Goal: Information Seeking & Learning: Learn about a topic

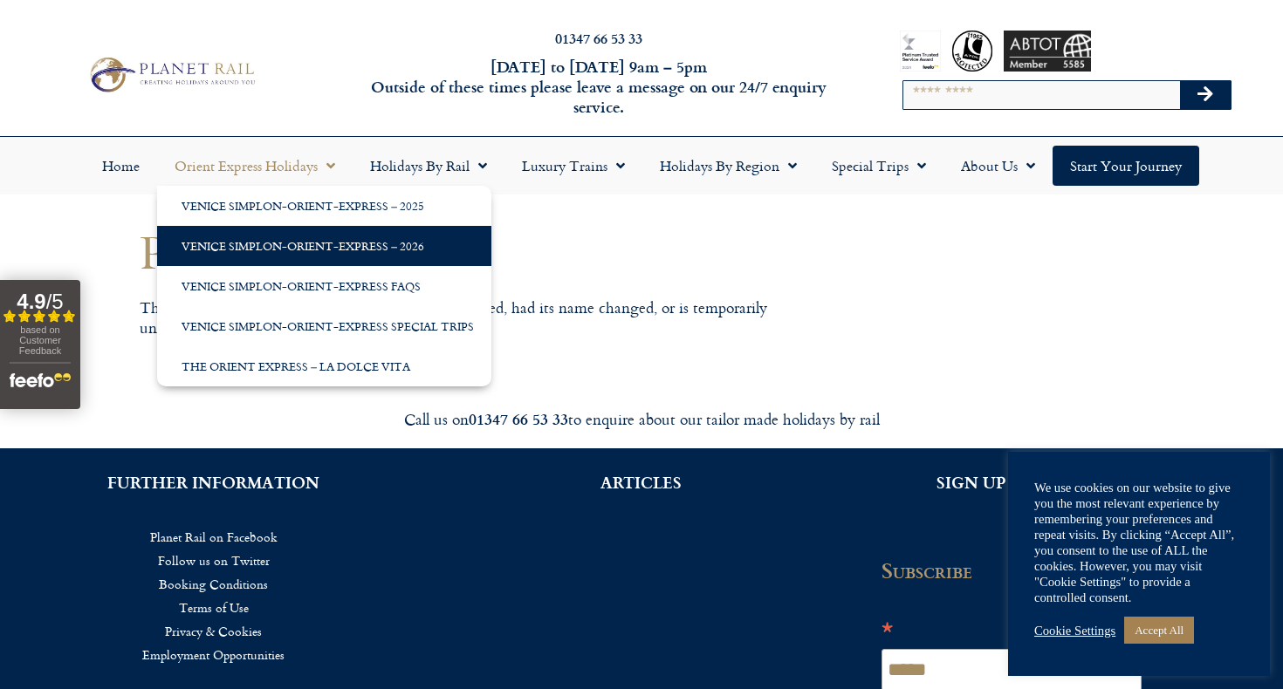
click at [341, 243] on link "Venice Simplon-Orient-Express – 2026" at bounding box center [324, 246] width 334 height 40
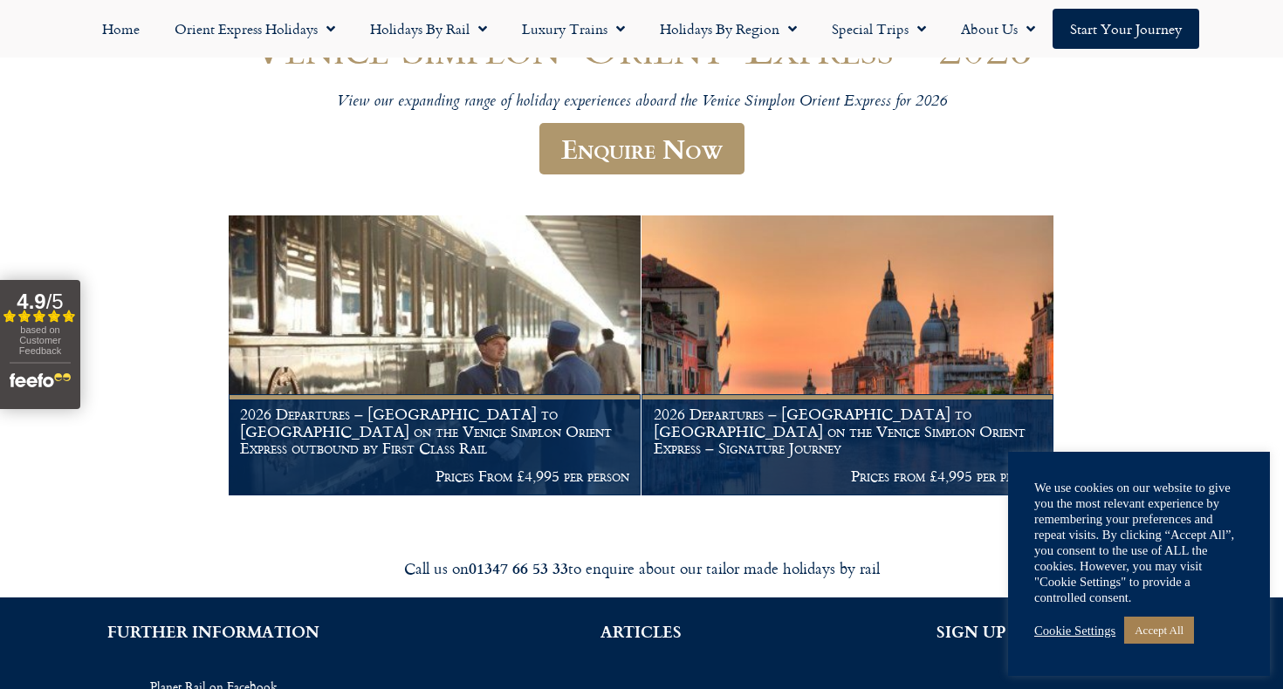
scroll to position [195, 0]
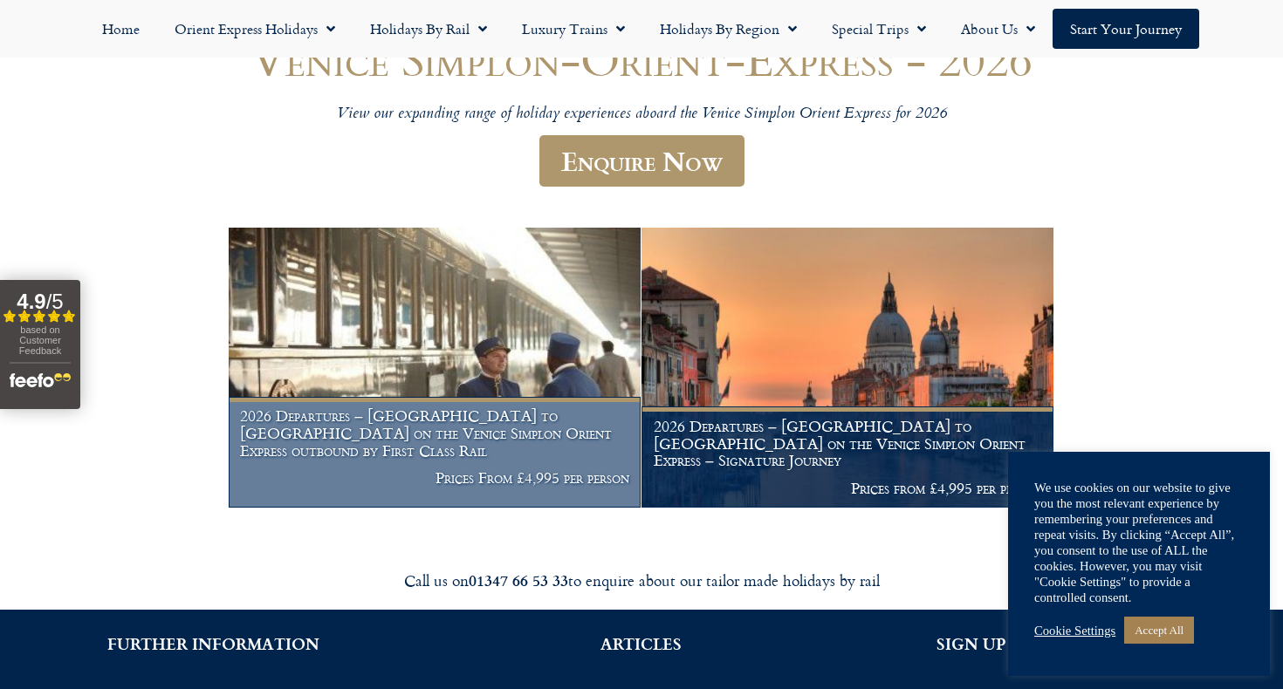
click at [494, 463] on figcaption "2026 Departures – Venice to London on the Venice Simplon Orient Express outboun…" at bounding box center [435, 452] width 412 height 111
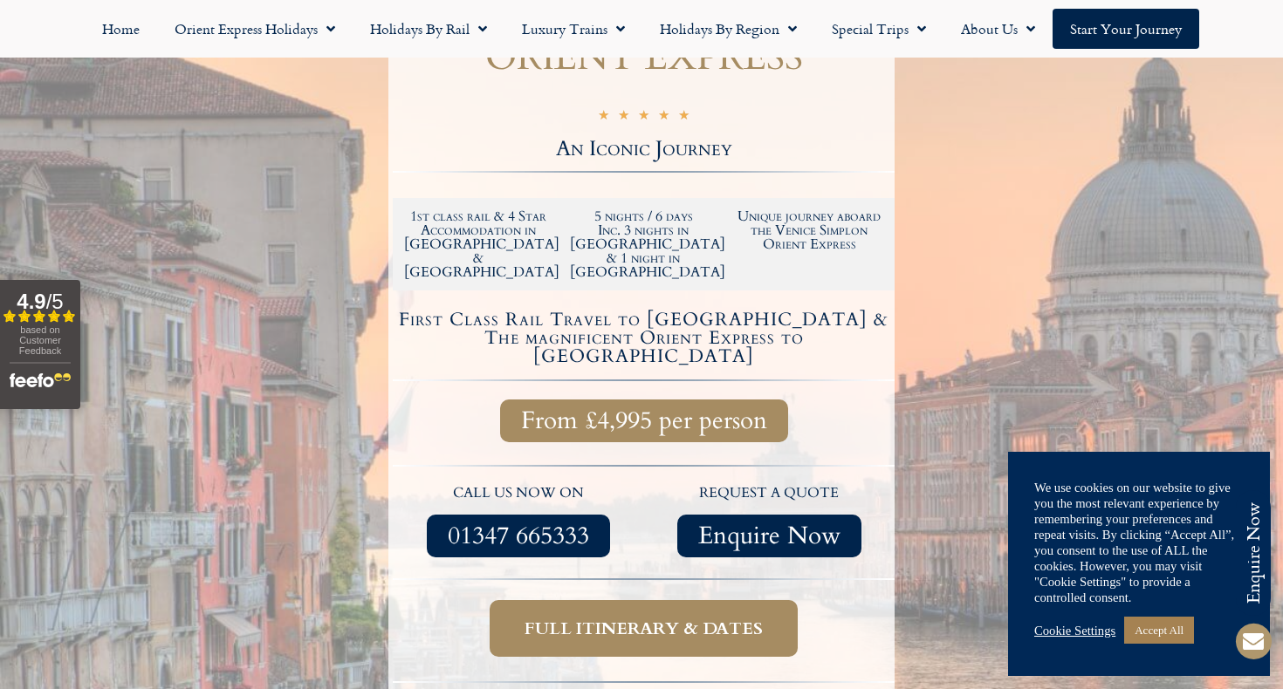
scroll to position [374, 0]
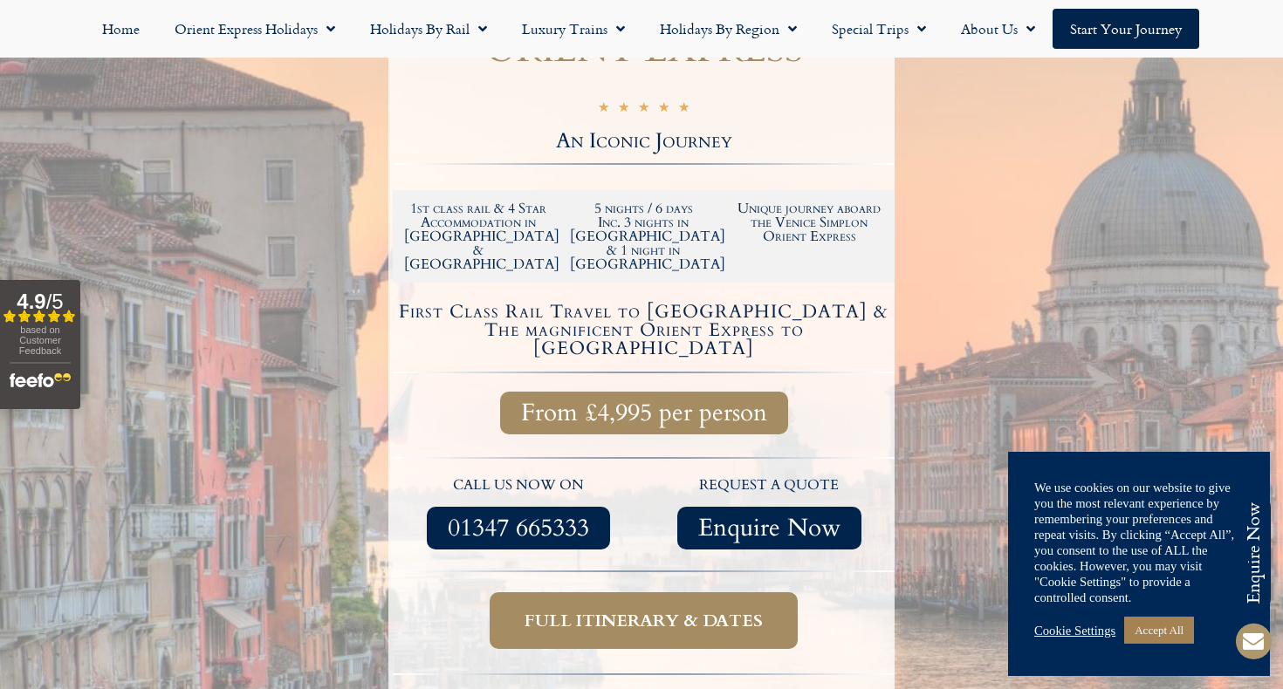
click at [602, 610] on span "Full itinerary & dates" at bounding box center [644, 621] width 238 height 22
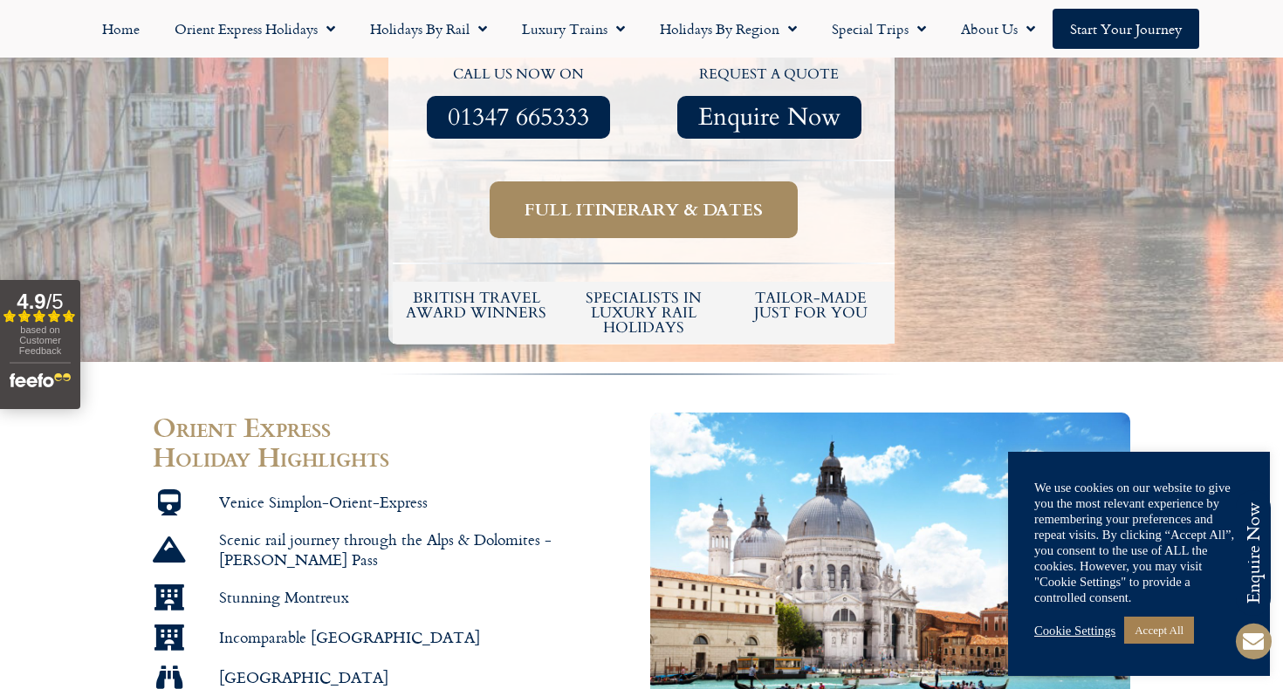
scroll to position [1064, 0]
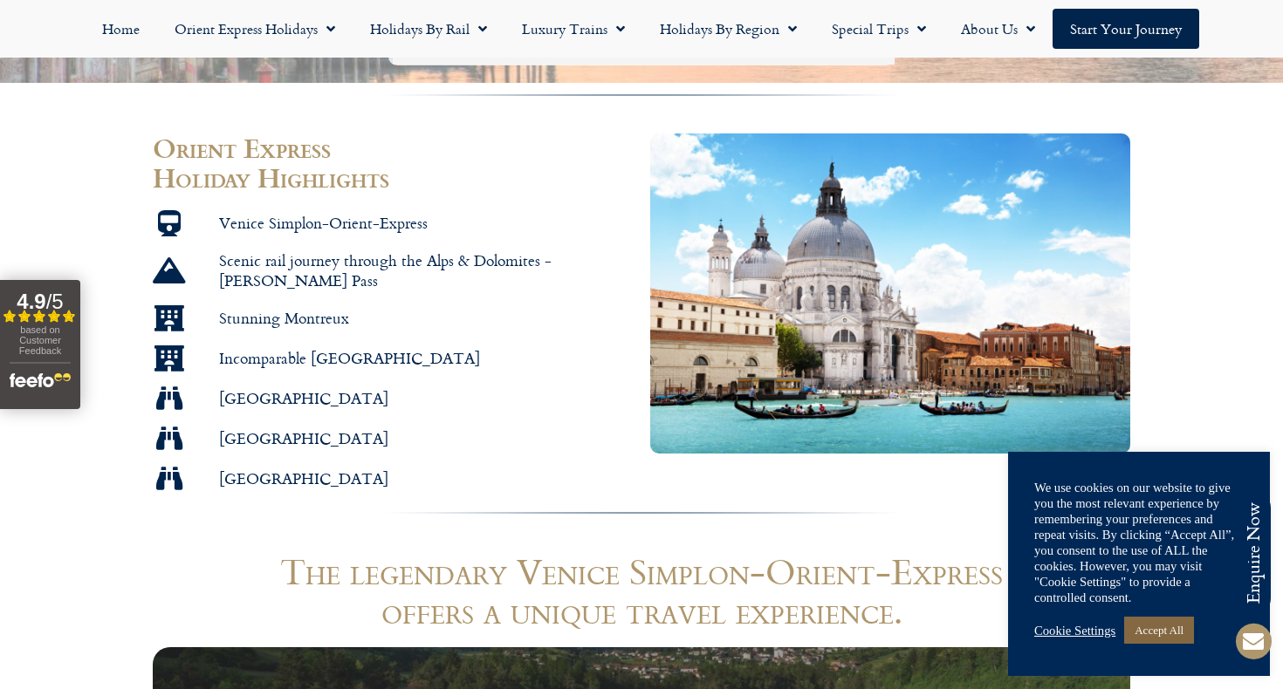
click at [1173, 622] on link "Accept All" at bounding box center [1159, 630] width 70 height 27
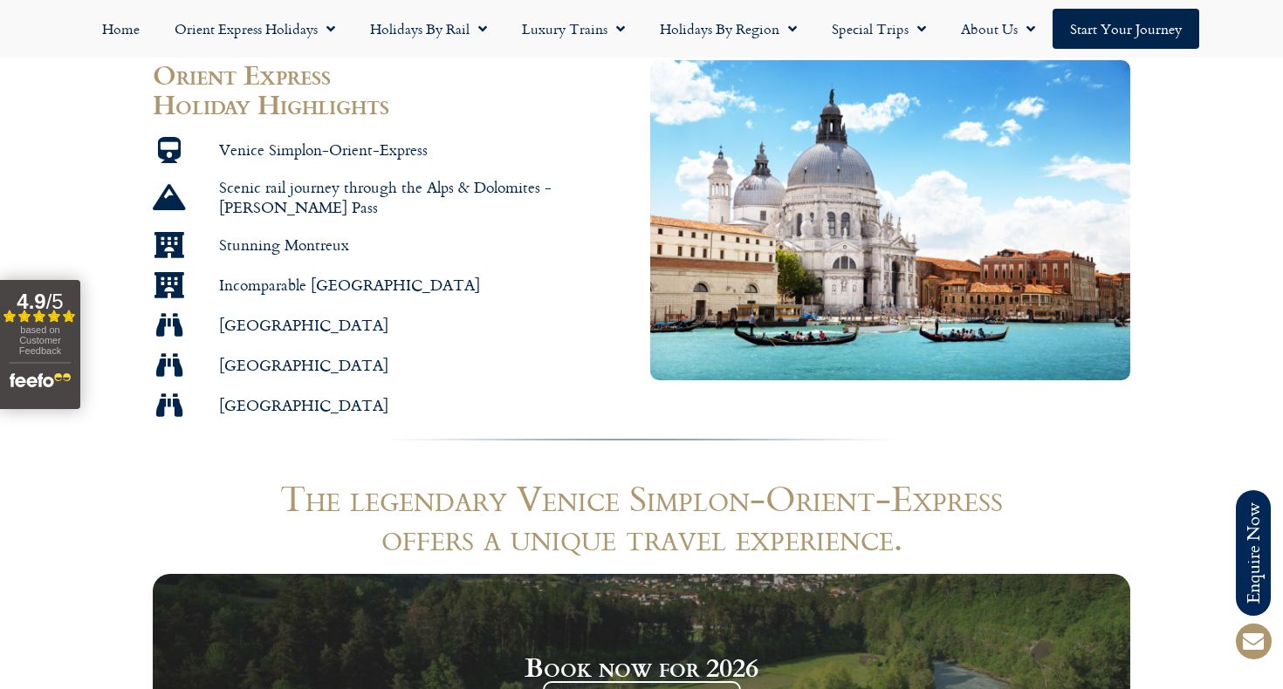
scroll to position [1140, 0]
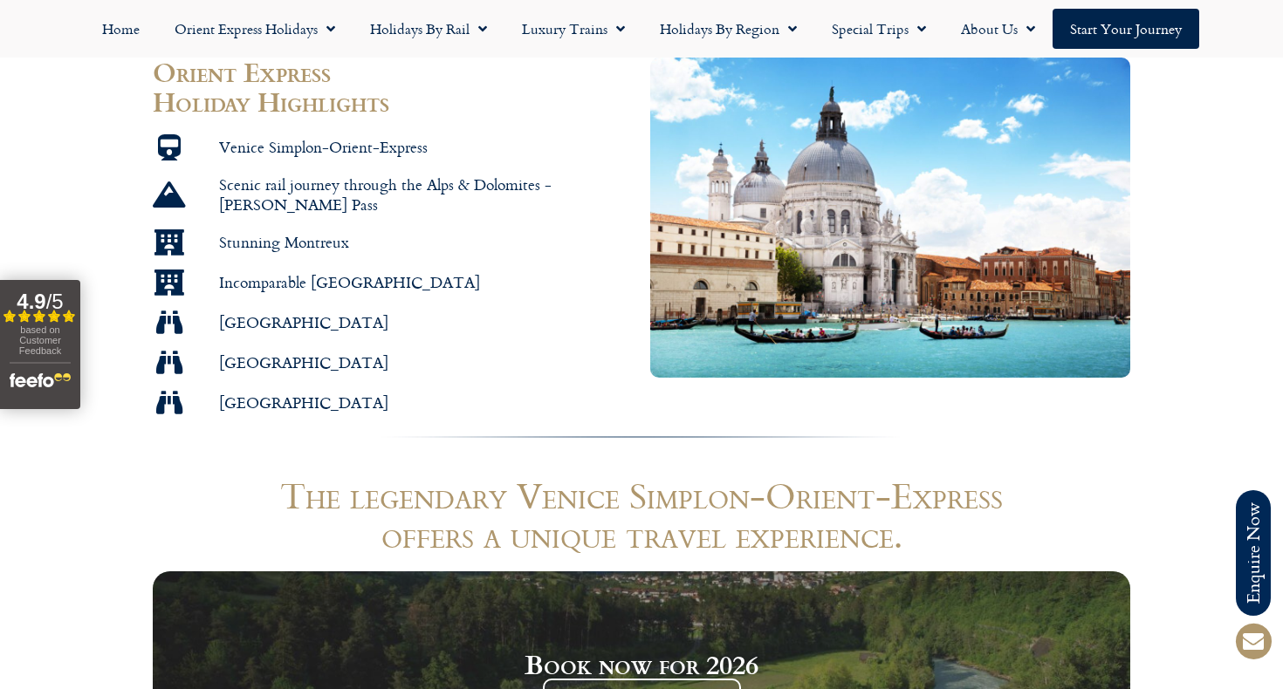
click at [935, 515] on h1 "offers a unique travel experience." at bounding box center [641, 534] width 977 height 39
drag, startPoint x: 935, startPoint y: 465, endPoint x: 923, endPoint y: 461, distance: 12.2
click at [923, 515] on h1 "offers a unique travel experience." at bounding box center [641, 534] width 977 height 39
drag, startPoint x: 923, startPoint y: 461, endPoint x: 887, endPoint y: 448, distance: 38.9
click at [887, 515] on h1 "offers a unique travel experience." at bounding box center [641, 534] width 977 height 39
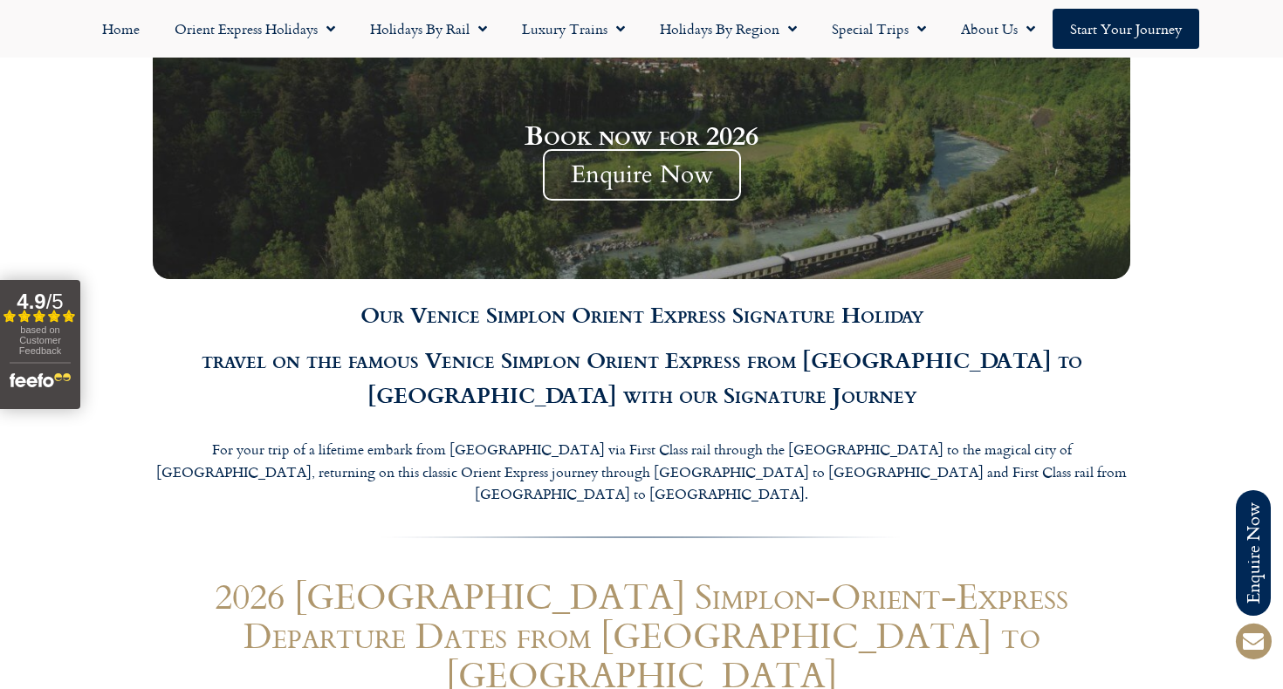
scroll to position [1967, 0]
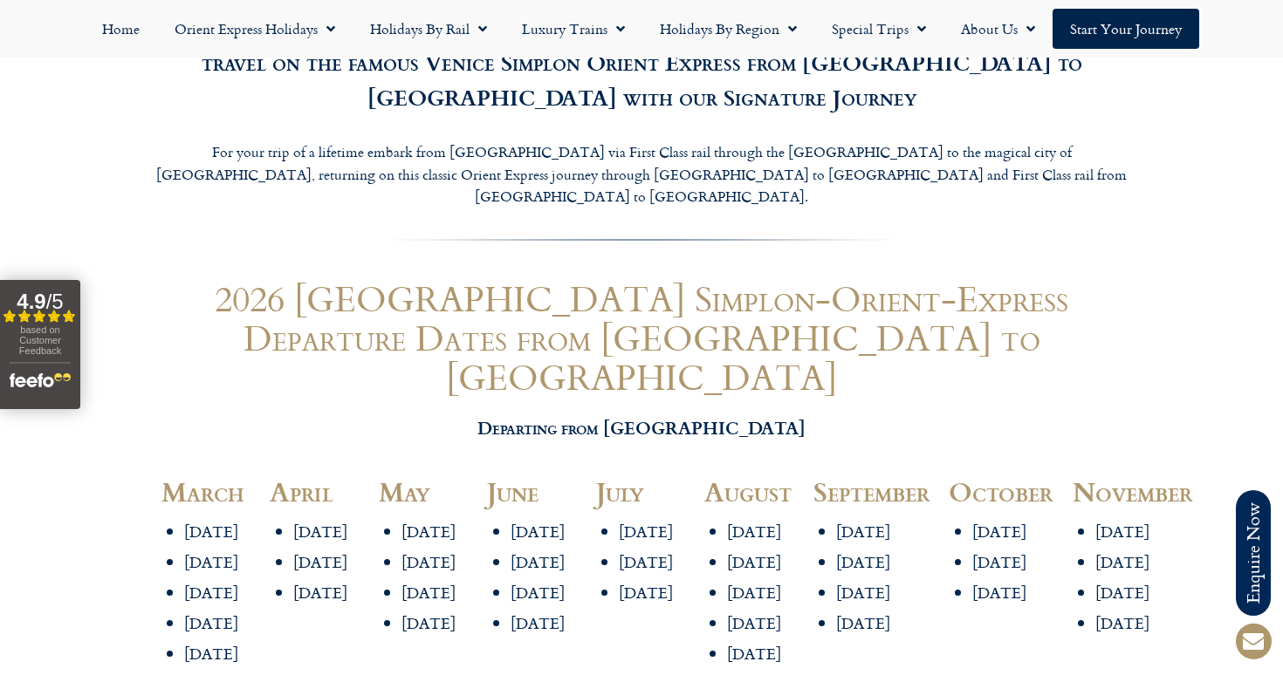
click at [648, 522] on li "[DATE]" at bounding box center [653, 532] width 68 height 20
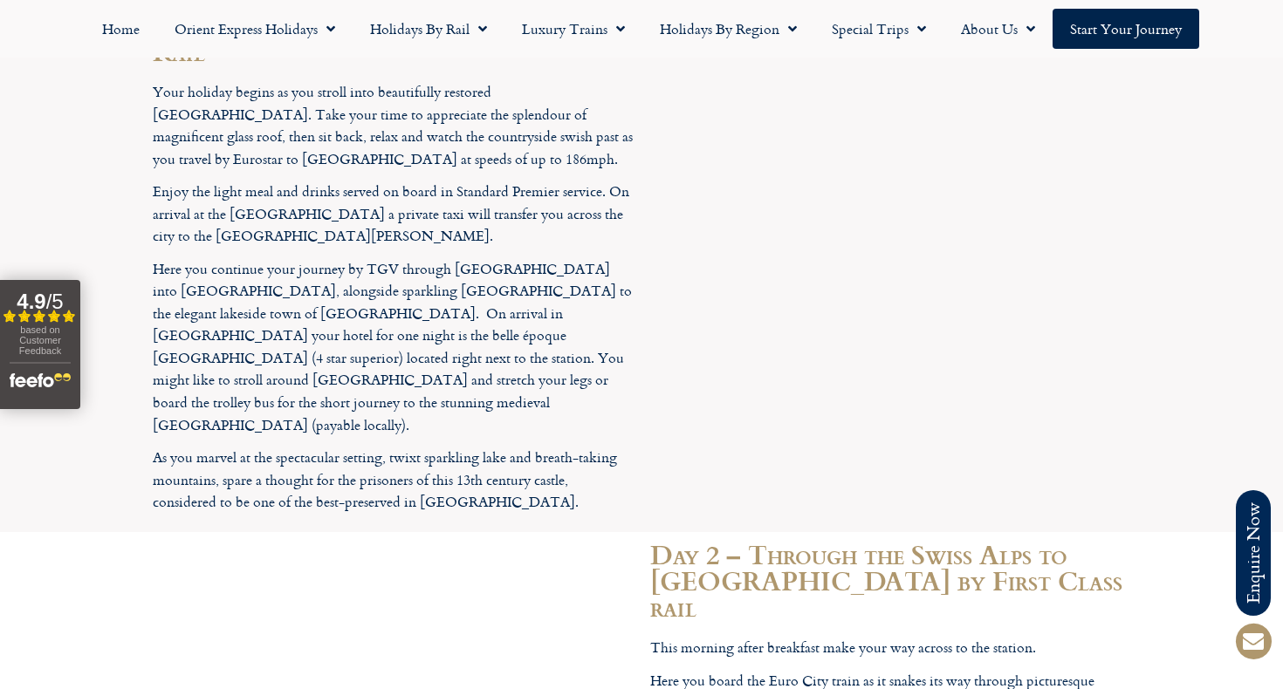
scroll to position [3261, 0]
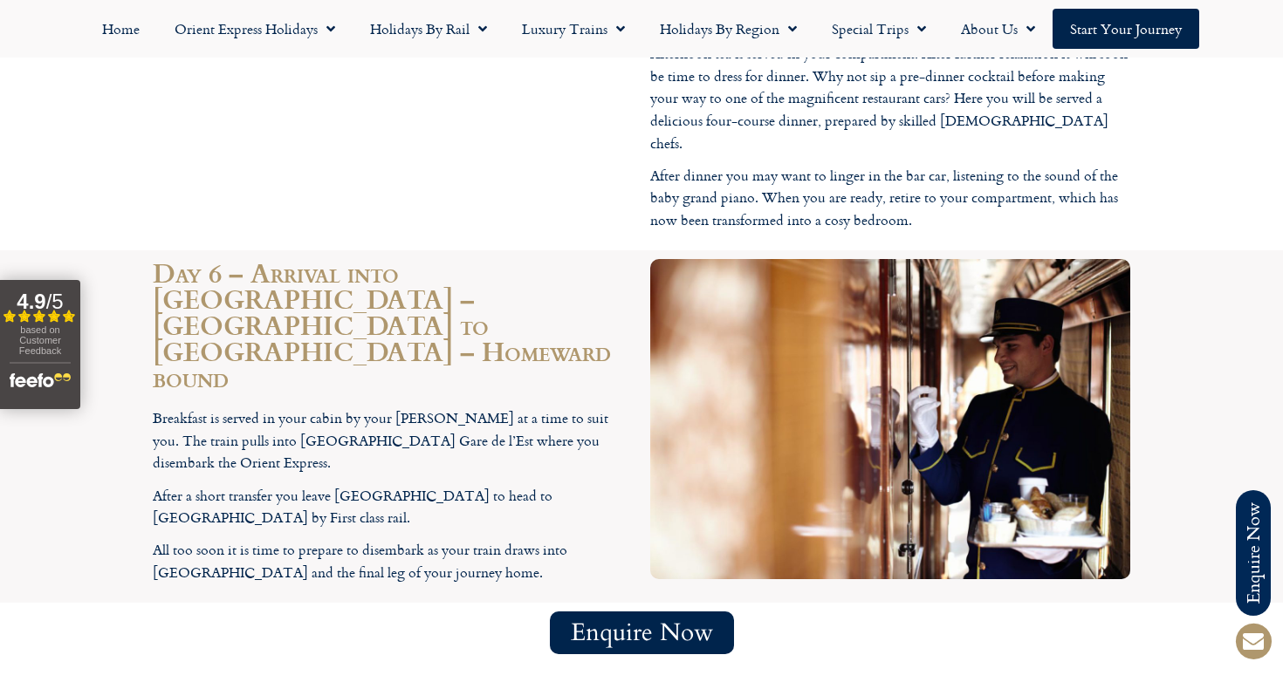
scroll to position [4960, 0]
